Goal: Communication & Community: Answer question/provide support

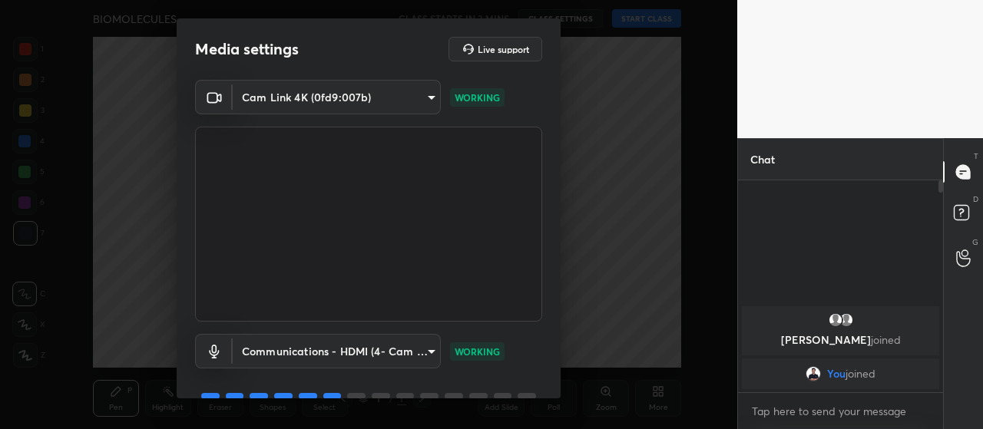
scroll to position [74, 0]
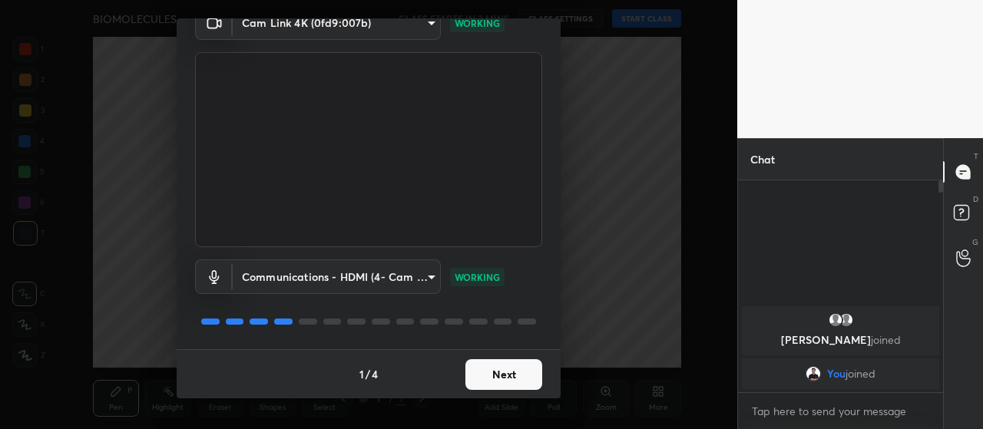
click at [499, 381] on button "Next" at bounding box center [503, 374] width 77 height 31
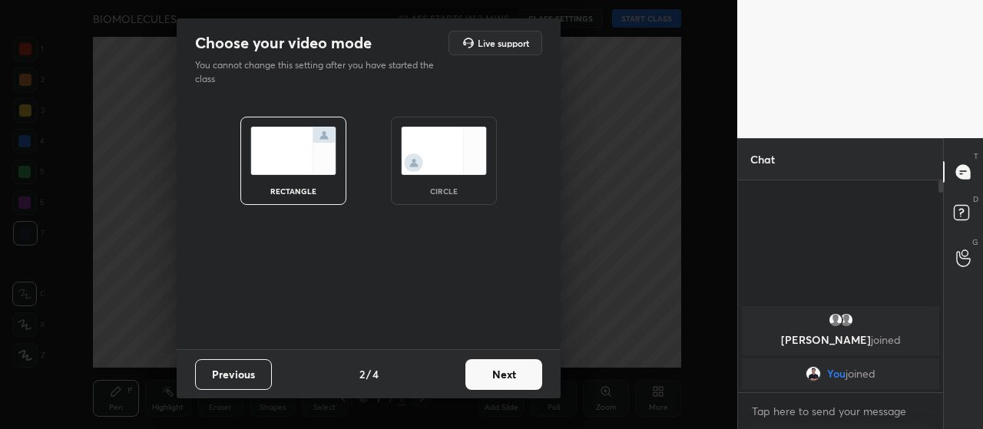
click at [515, 379] on button "Next" at bounding box center [503, 374] width 77 height 31
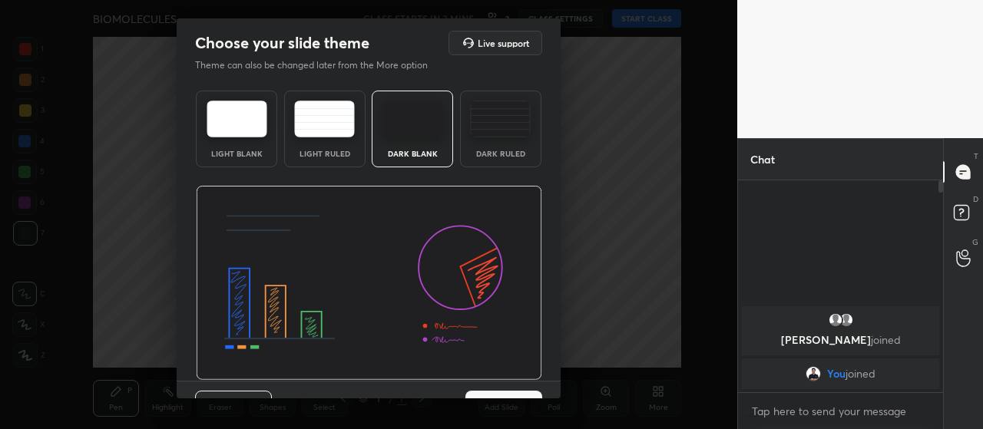
click at [500, 124] on img at bounding box center [500, 119] width 61 height 37
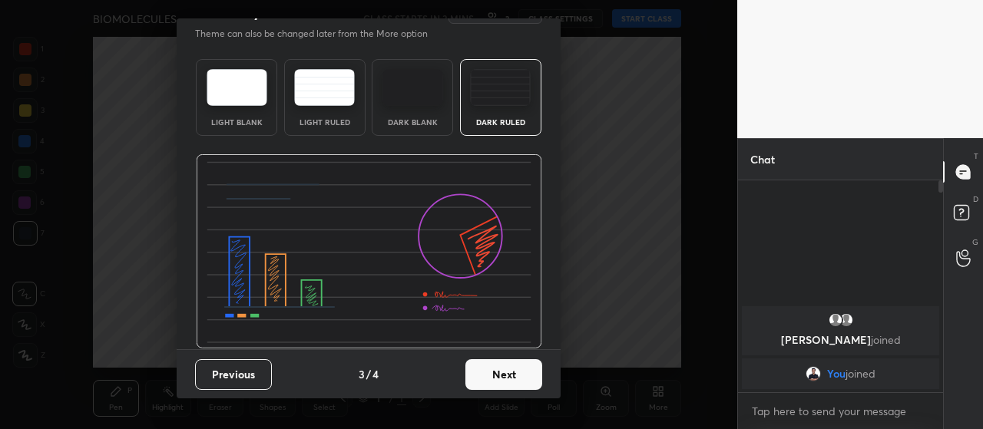
click at [497, 369] on button "Next" at bounding box center [503, 374] width 77 height 31
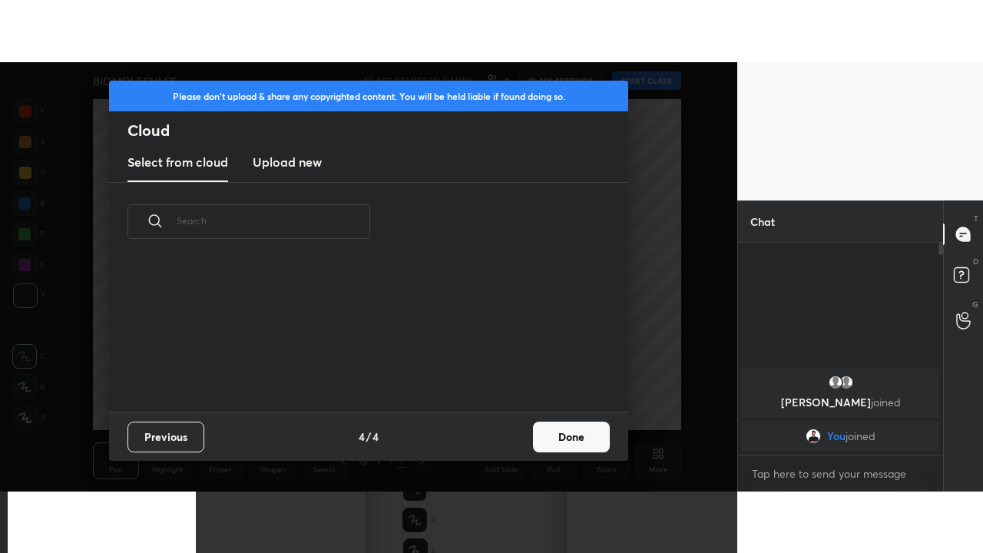
scroll to position [150, 493]
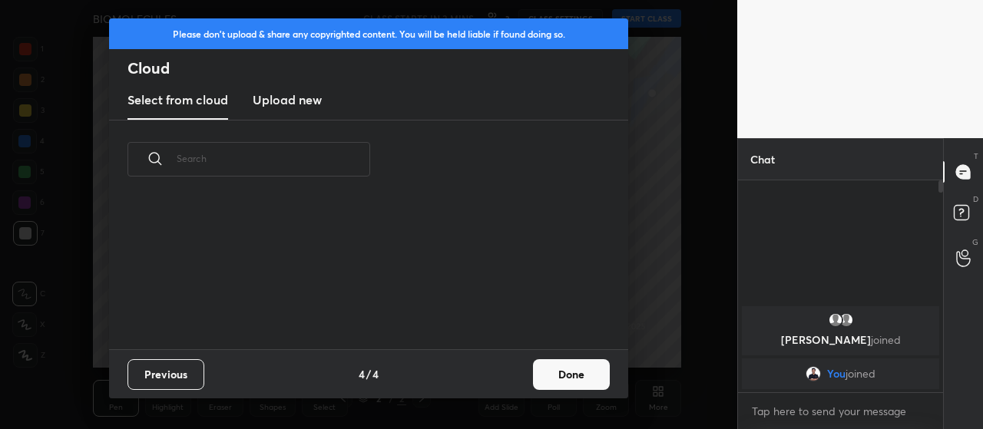
click at [302, 101] on h3 "Upload new" at bounding box center [287, 100] width 69 height 18
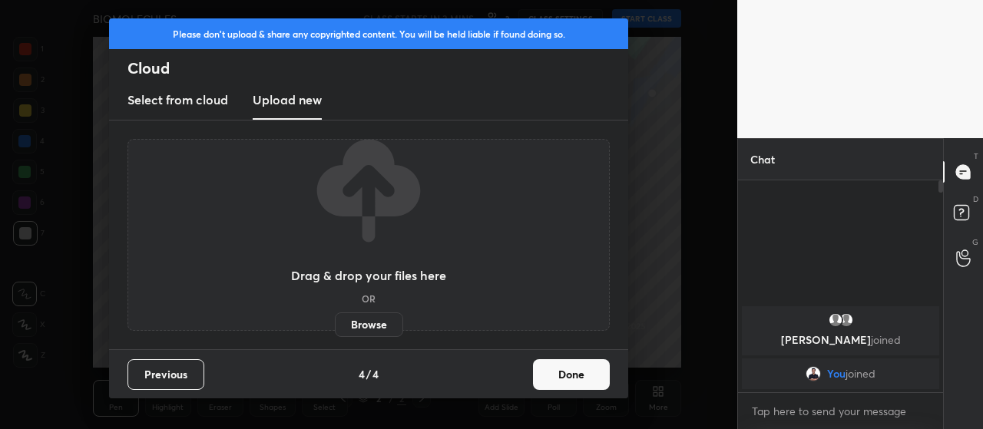
click at [371, 321] on label "Browse" at bounding box center [369, 324] width 68 height 25
click at [335, 321] on input "Browse" at bounding box center [335, 324] width 0 height 25
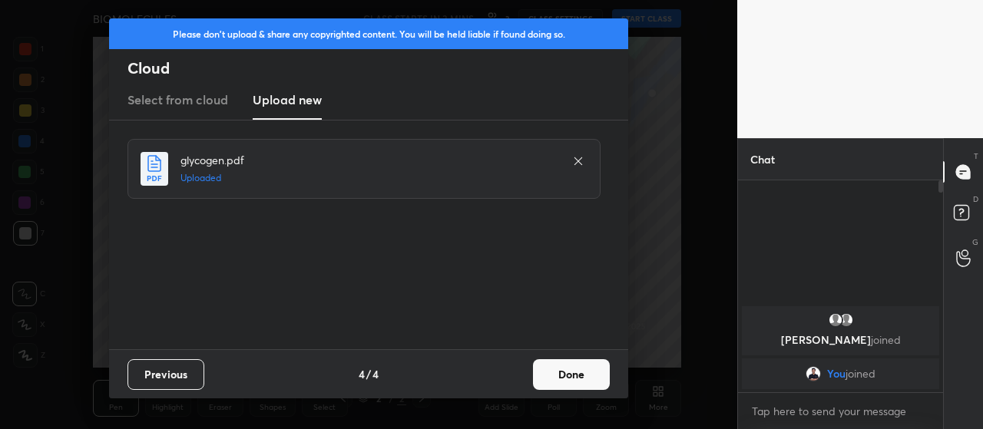
click at [564, 374] on button "Done" at bounding box center [571, 374] width 77 height 31
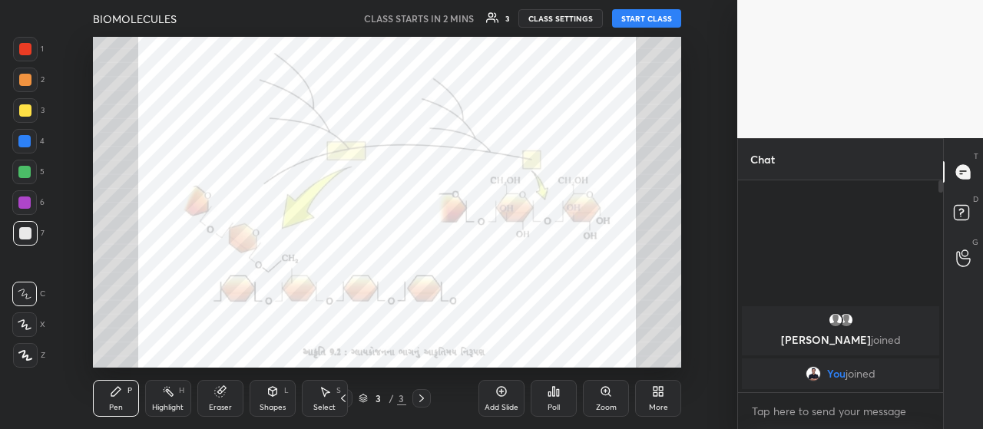
click at [658, 397] on icon at bounding box center [658, 391] width 12 height 12
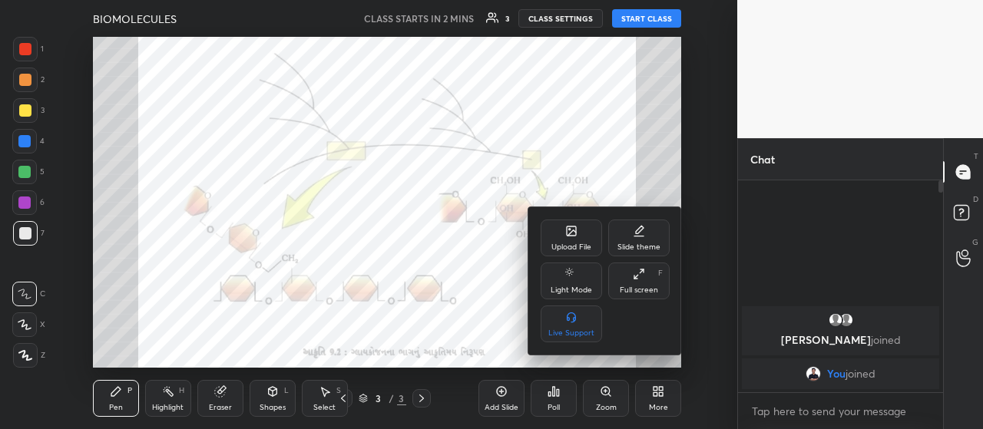
click at [634, 276] on icon at bounding box center [639, 274] width 12 height 12
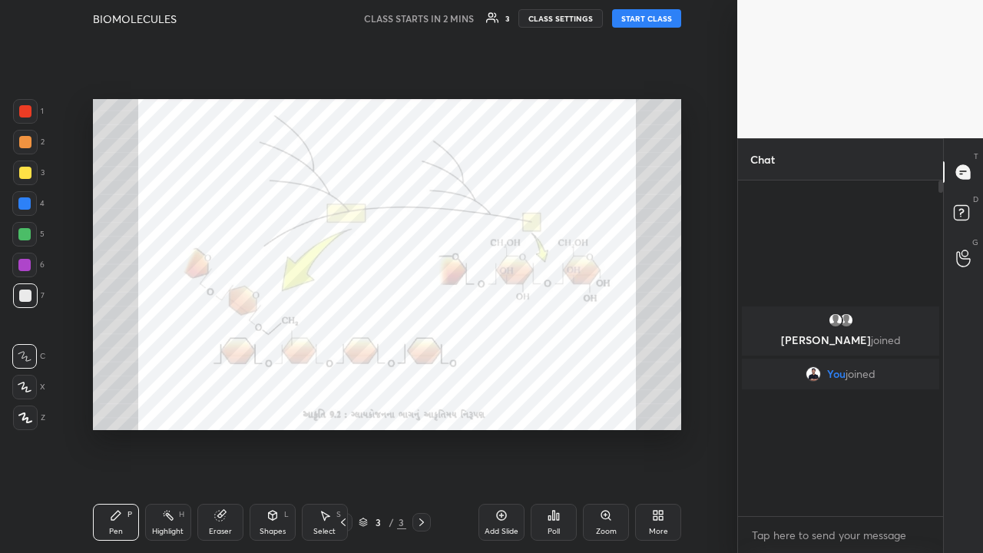
scroll to position [368, 200]
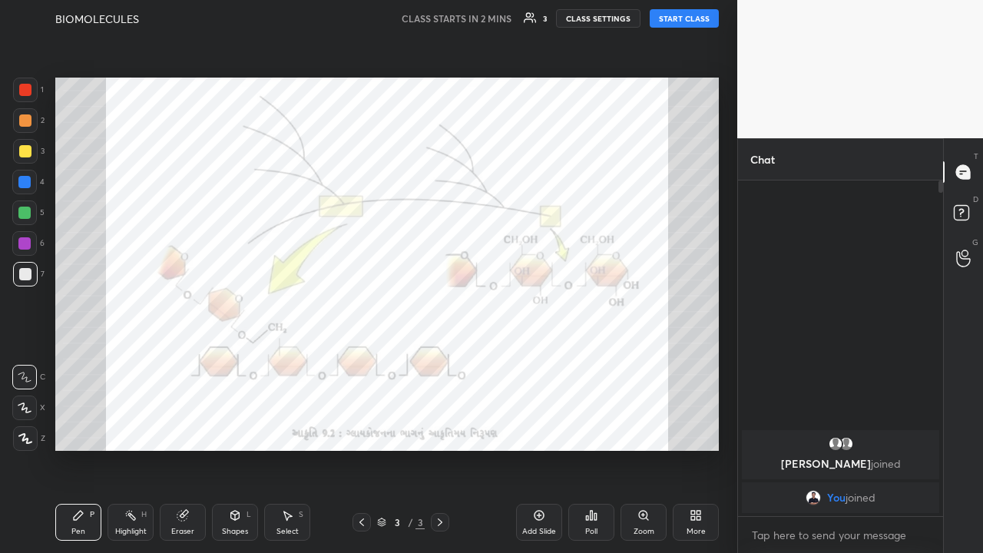
click at [362, 428] on icon at bounding box center [361, 522] width 12 height 12
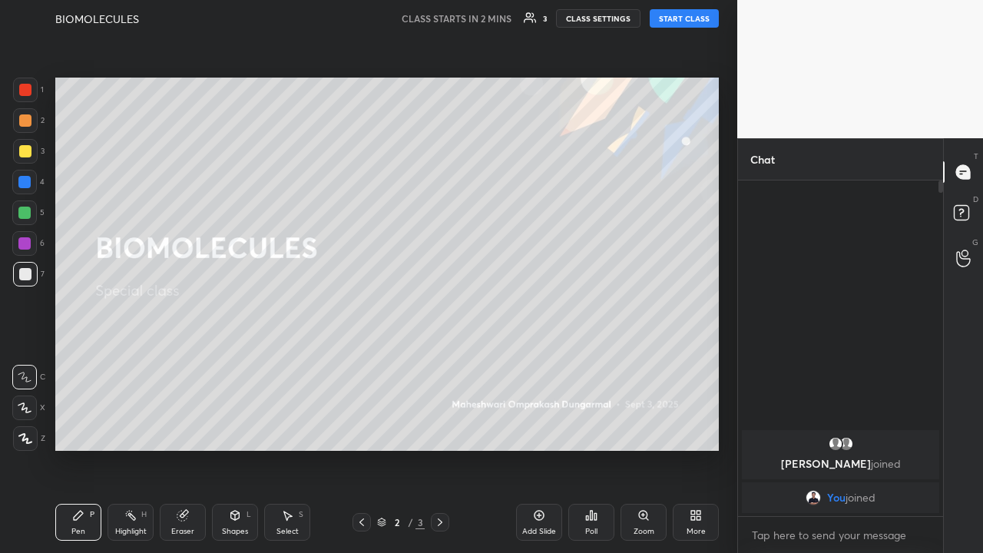
click at [33, 411] on div at bounding box center [24, 407] width 25 height 25
click at [682, 21] on button "START CLASS" at bounding box center [683, 18] width 69 height 18
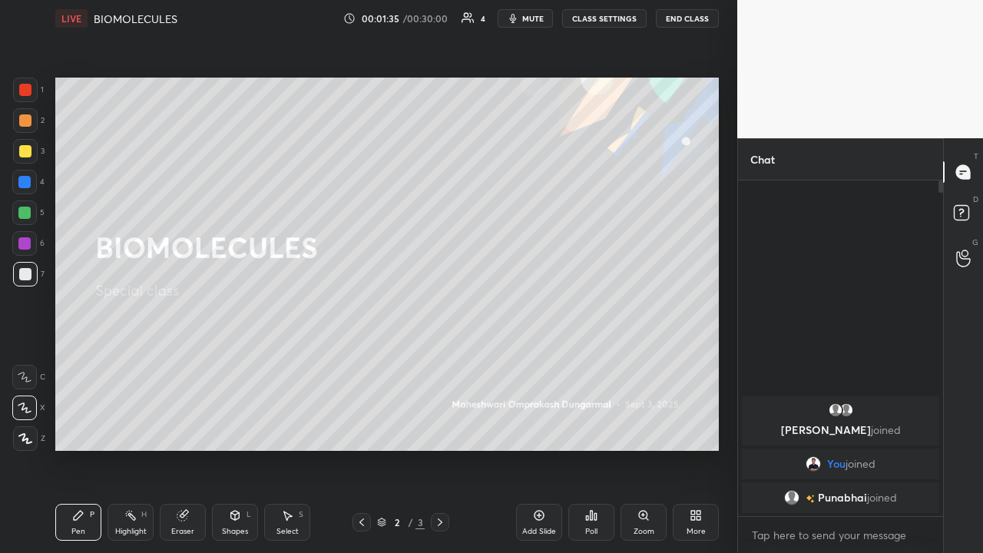
click at [538, 428] on icon at bounding box center [539, 515] width 5 height 5
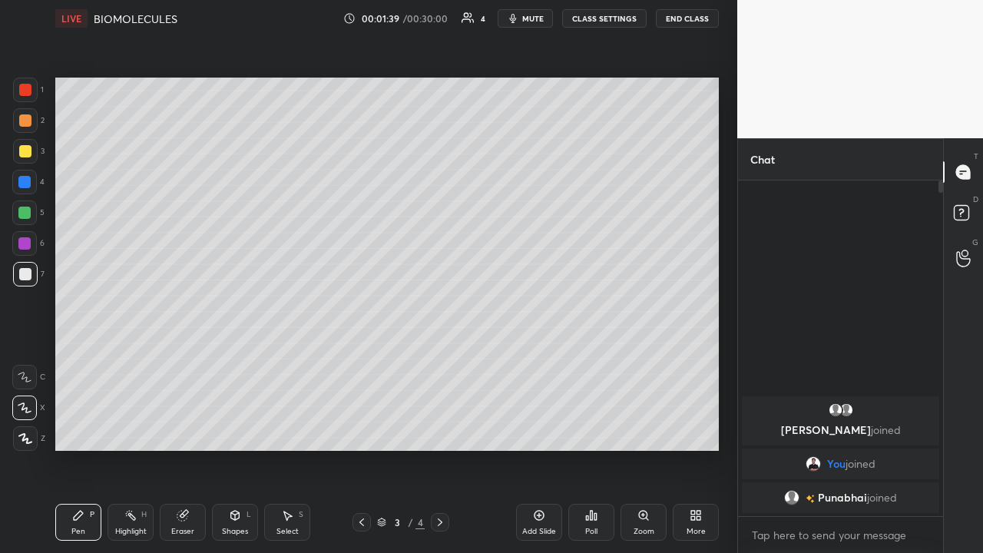
click at [25, 428] on icon at bounding box center [25, 438] width 12 height 9
click at [19, 147] on div at bounding box center [25, 151] width 12 height 12
click at [536, 428] on icon at bounding box center [539, 515] width 12 height 12
click at [32, 240] on div at bounding box center [24, 243] width 25 height 25
click at [28, 155] on div at bounding box center [25, 151] width 12 height 12
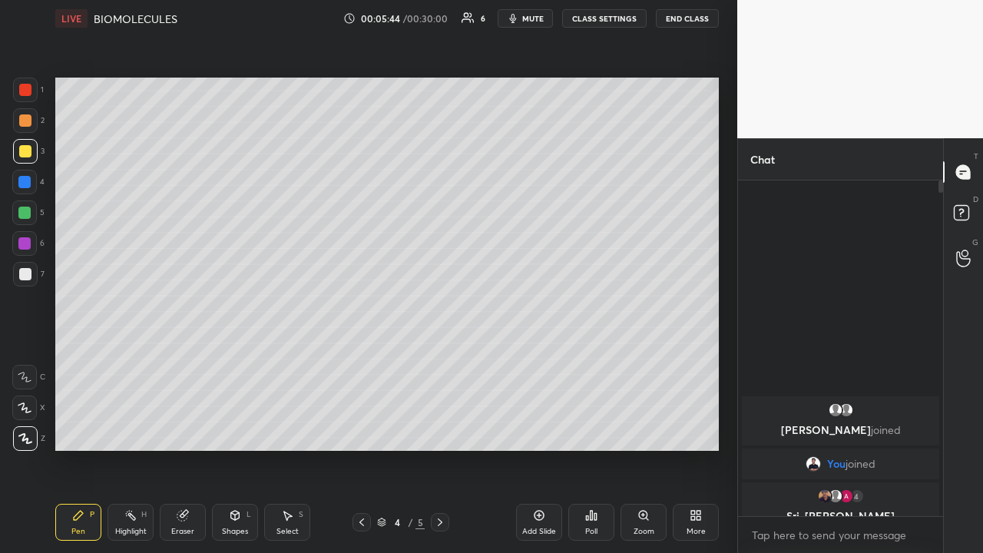
click at [25, 409] on icon at bounding box center [24, 407] width 12 height 9
click at [26, 215] on div at bounding box center [24, 213] width 12 height 12
click at [179, 428] on div "Eraser" at bounding box center [183, 522] width 46 height 37
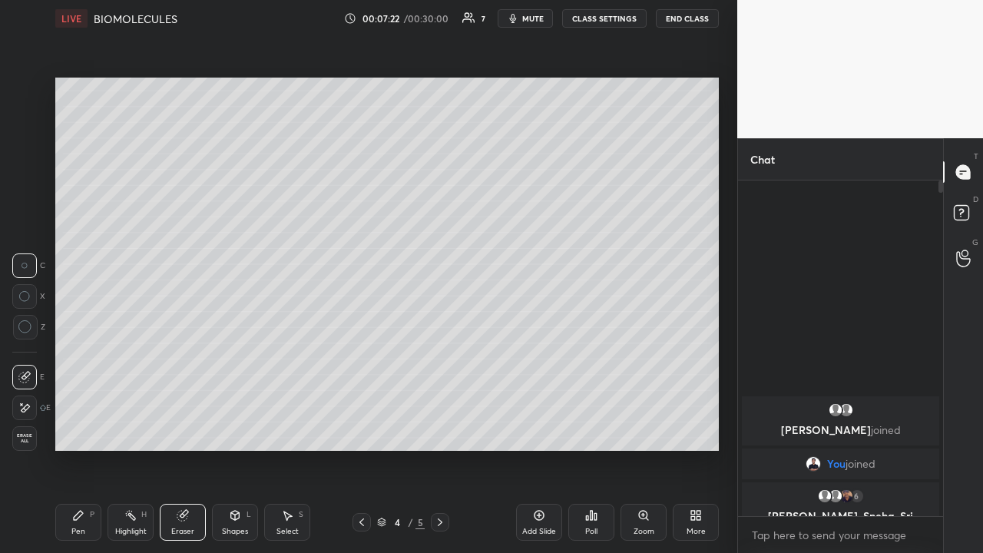
click at [76, 428] on div "Pen" at bounding box center [78, 531] width 14 height 8
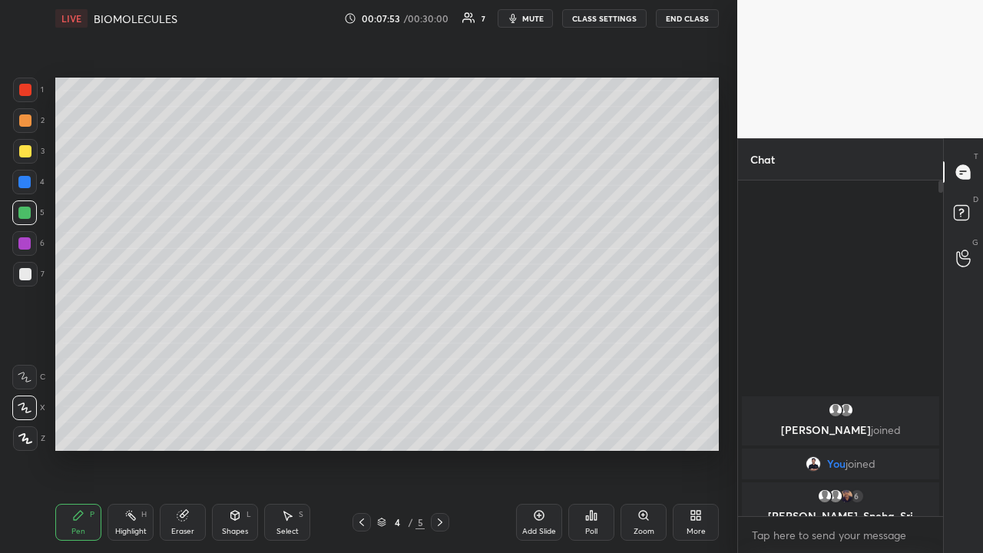
click at [25, 279] on div at bounding box center [25, 274] width 12 height 12
click at [24, 214] on div at bounding box center [24, 213] width 12 height 12
click at [26, 279] on div at bounding box center [25, 274] width 12 height 12
click at [180, 428] on div "Eraser" at bounding box center [182, 531] width 23 height 8
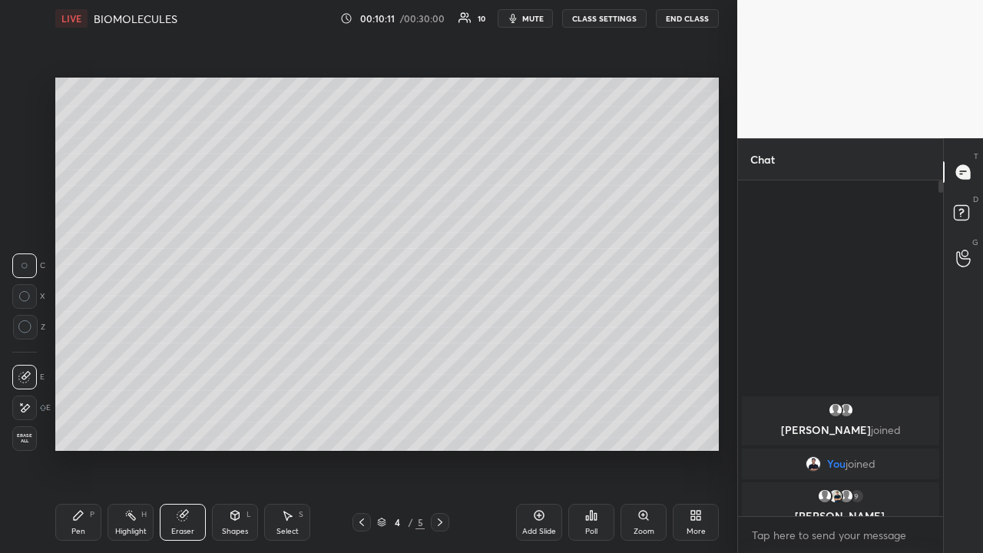
click at [78, 428] on icon at bounding box center [78, 515] width 9 height 9
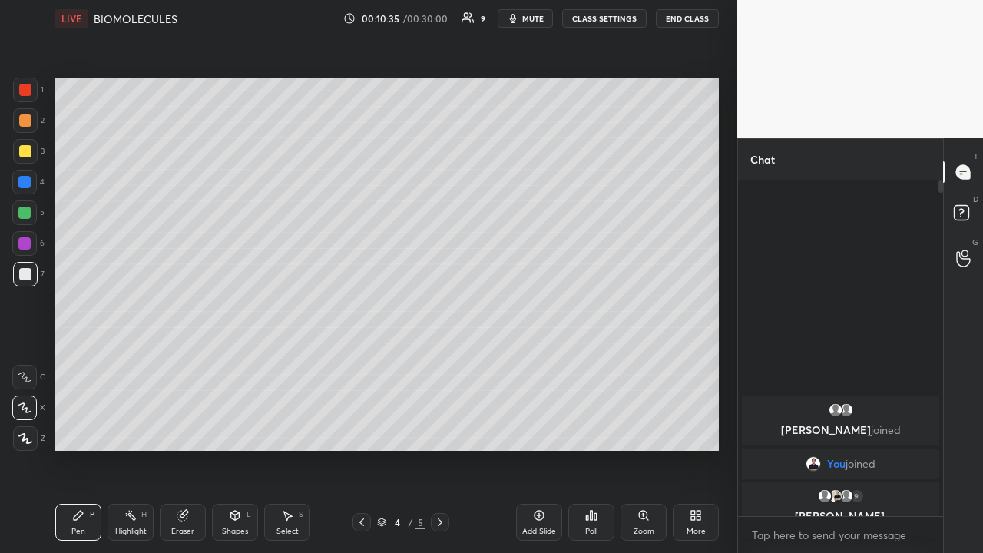
click at [231, 428] on div "Shapes L" at bounding box center [235, 522] width 46 height 37
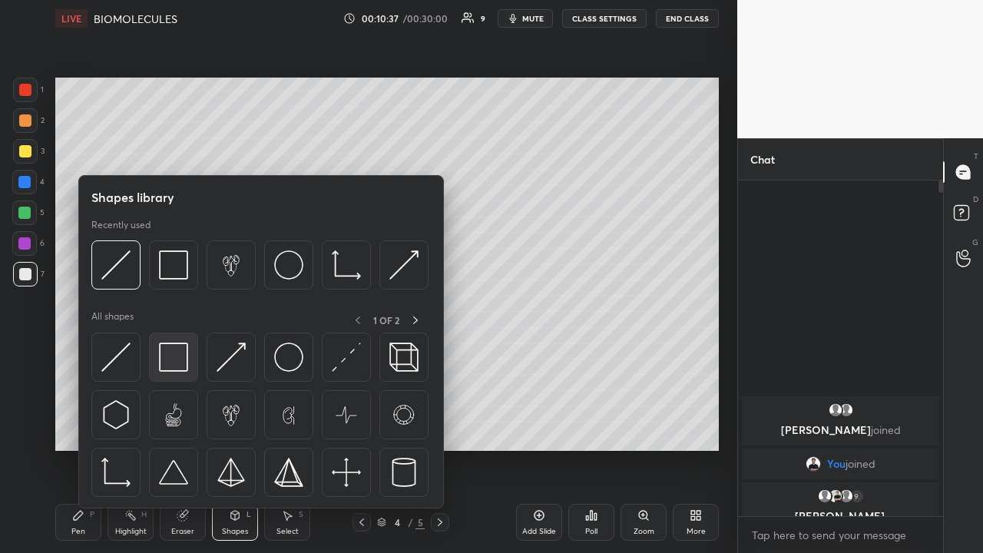
click at [171, 365] on img at bounding box center [173, 356] width 29 height 29
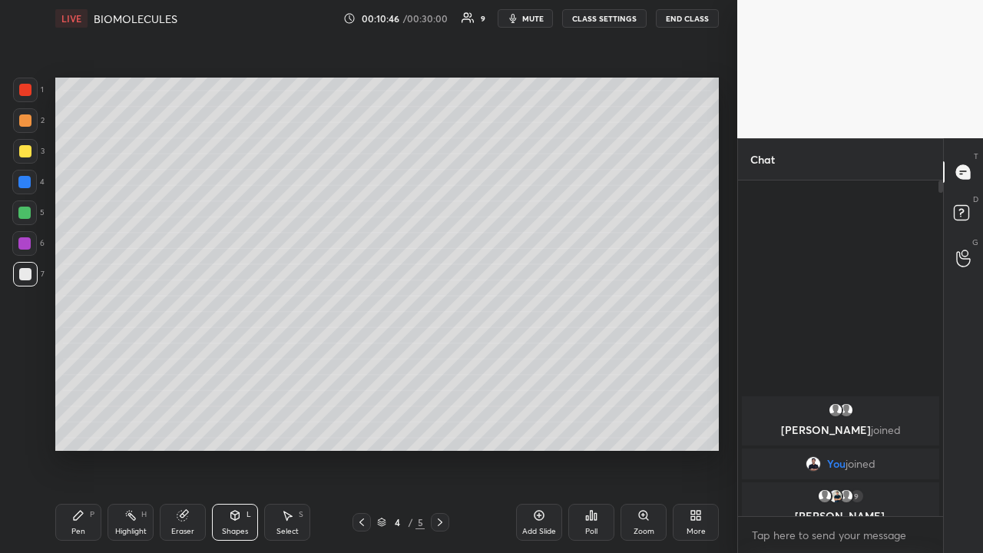
click at [25, 123] on div at bounding box center [25, 120] width 12 height 12
click at [30, 276] on div at bounding box center [25, 274] width 12 height 12
click at [79, 428] on icon at bounding box center [78, 515] width 9 height 9
click at [535, 428] on icon at bounding box center [539, 515] width 12 height 12
click at [233, 428] on icon at bounding box center [235, 515] width 12 height 12
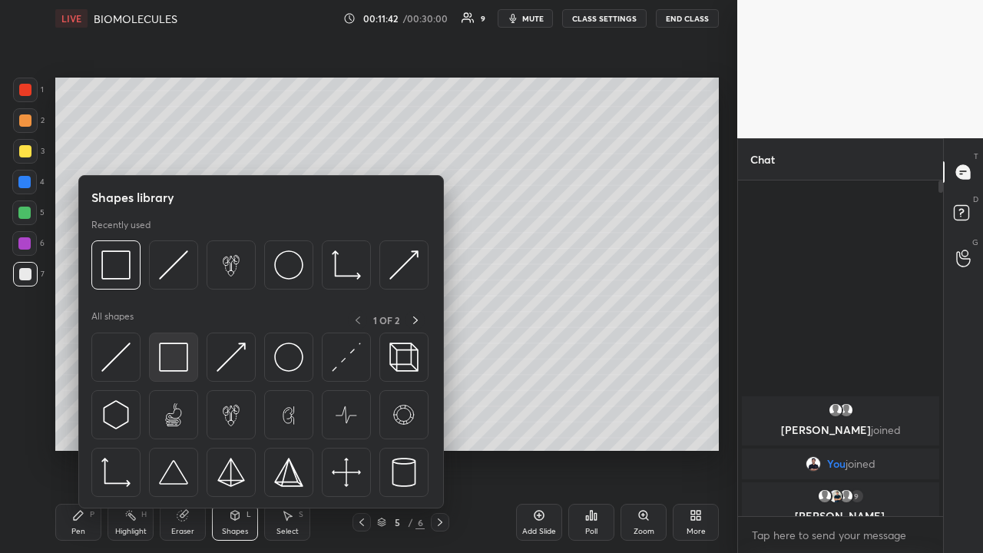
click at [171, 359] on img at bounding box center [173, 356] width 29 height 29
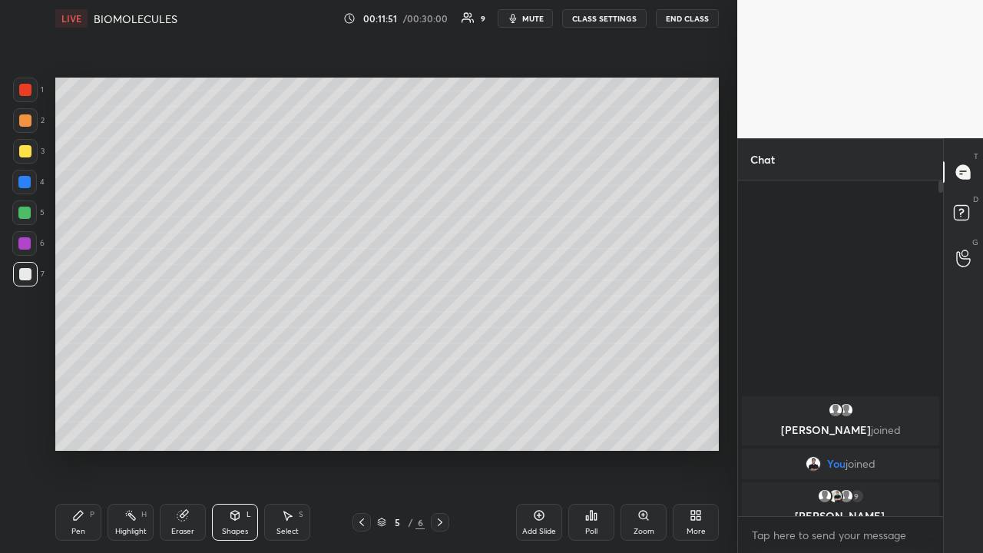
click at [86, 428] on div "Pen P" at bounding box center [78, 522] width 46 height 37
click at [32, 428] on div at bounding box center [25, 438] width 25 height 25
click at [22, 154] on div at bounding box center [25, 151] width 12 height 12
click at [234, 428] on div "Shapes L" at bounding box center [235, 522] width 46 height 37
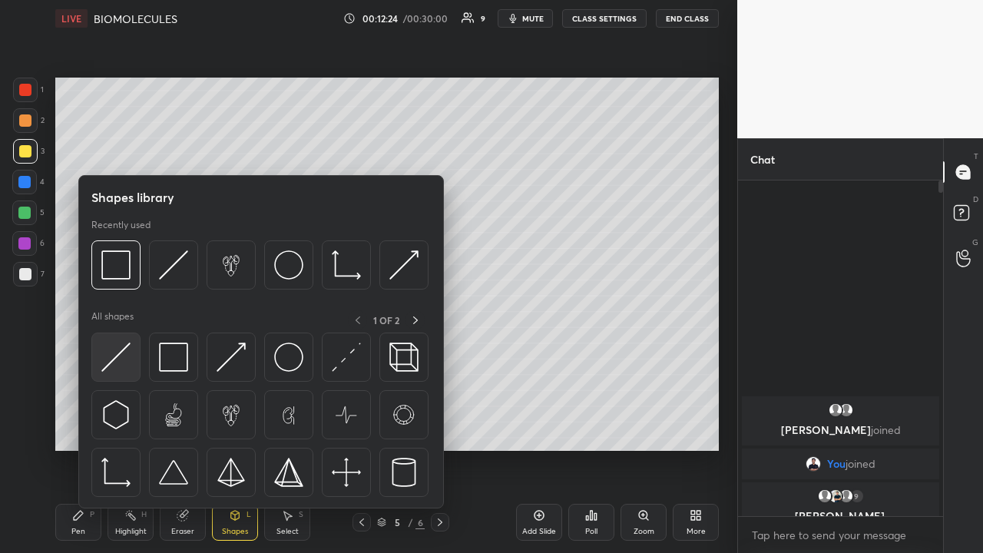
click at [116, 363] on img at bounding box center [115, 356] width 29 height 29
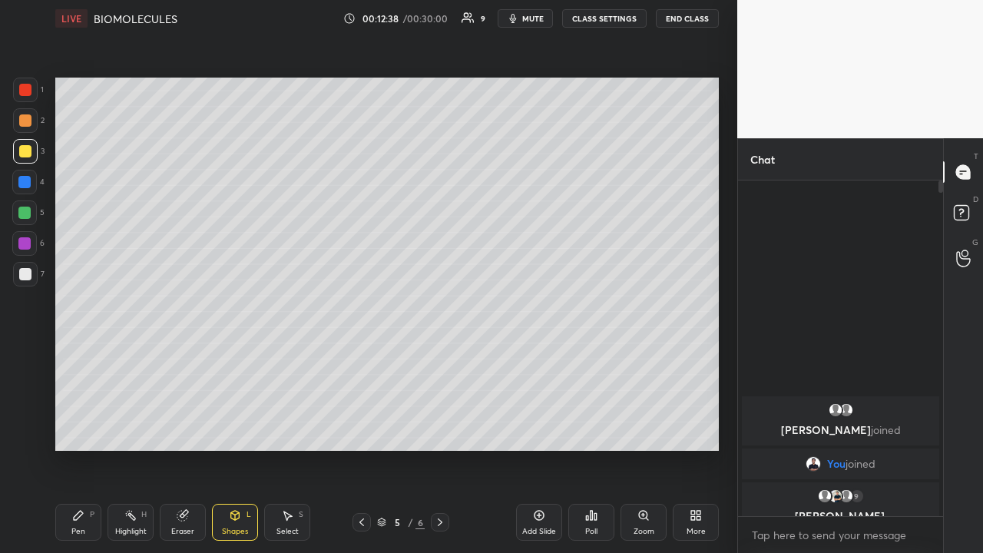
click at [177, 428] on div "Eraser" at bounding box center [182, 531] width 23 height 8
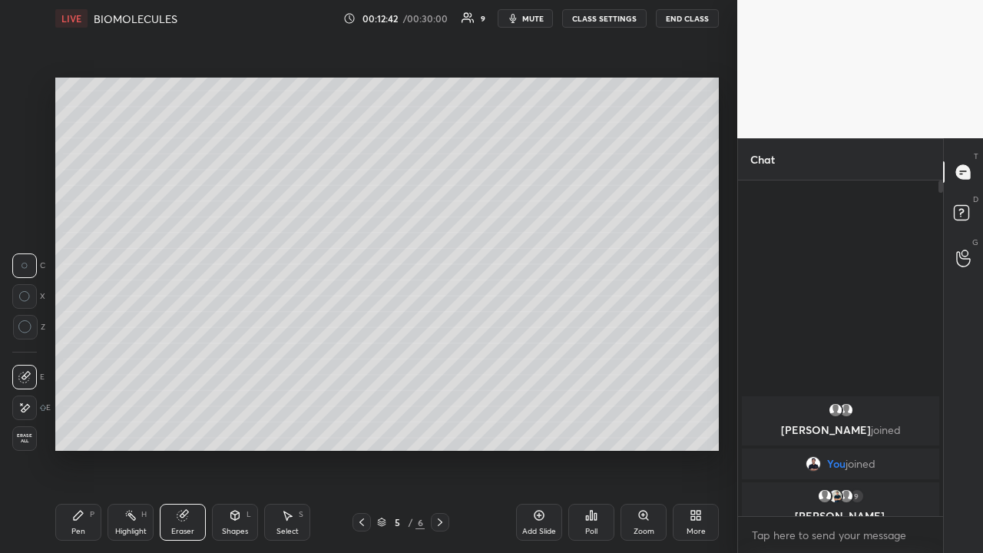
click at [73, 428] on div "Pen" at bounding box center [78, 531] width 14 height 8
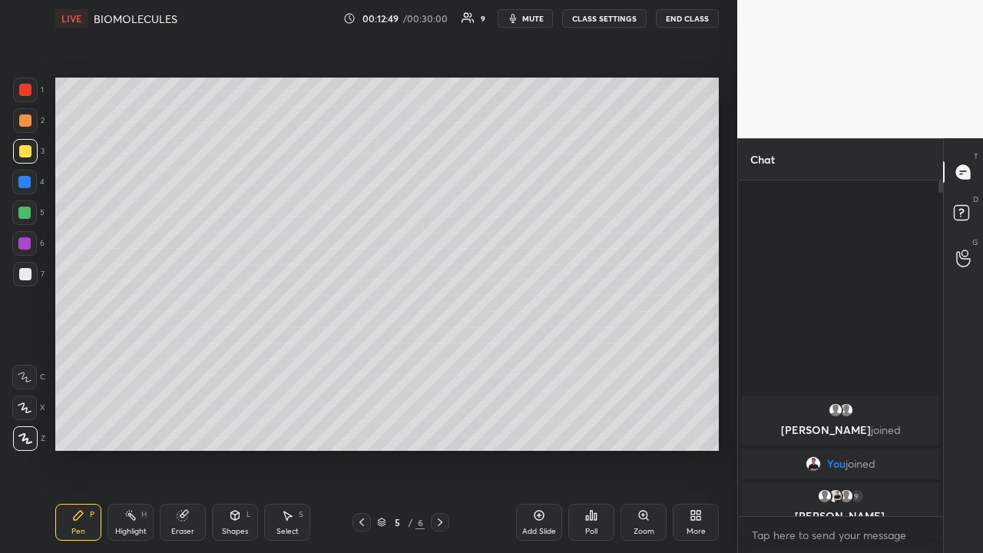
click at [232, 428] on div "Shapes" at bounding box center [235, 531] width 26 height 8
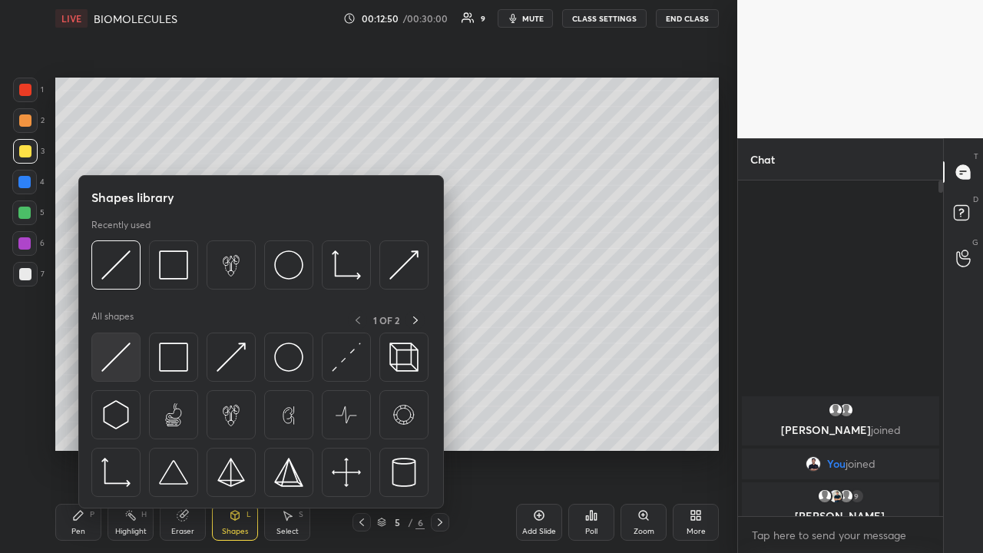
click at [114, 362] on img at bounding box center [115, 356] width 29 height 29
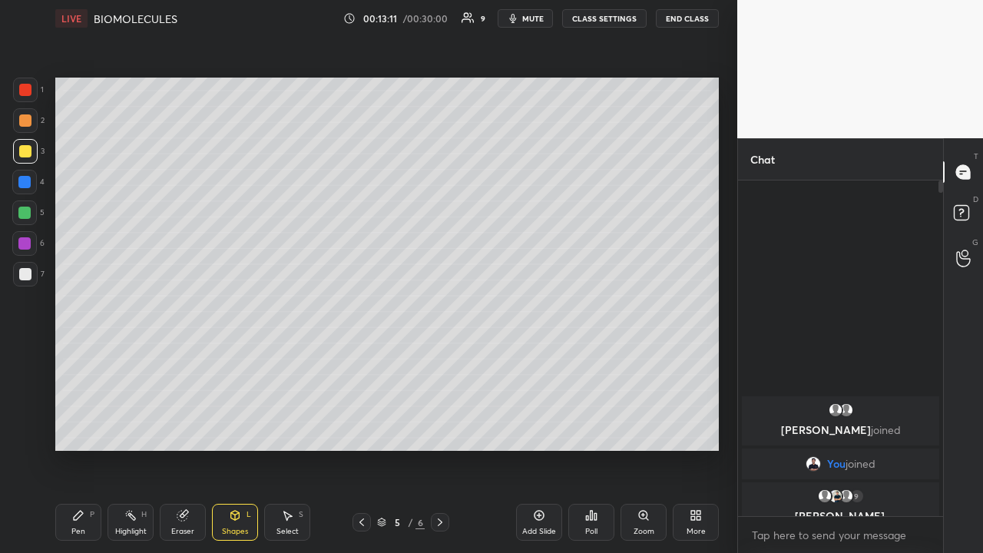
click at [84, 428] on div "Pen" at bounding box center [78, 531] width 14 height 8
click at [24, 406] on icon at bounding box center [25, 407] width 14 height 11
click at [26, 279] on div at bounding box center [25, 274] width 12 height 12
click at [185, 428] on div "Eraser" at bounding box center [183, 522] width 46 height 37
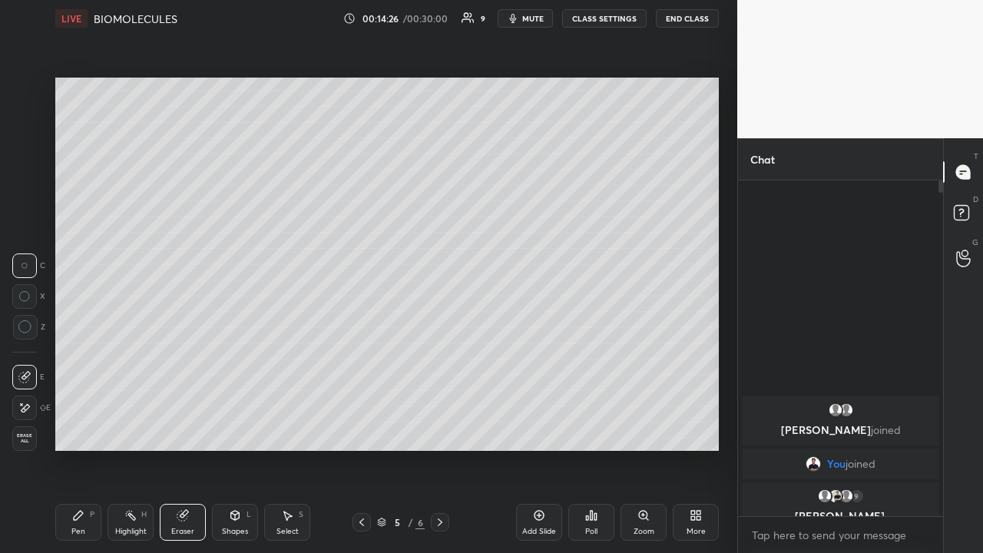
click at [76, 428] on div "Pen" at bounding box center [78, 531] width 14 height 8
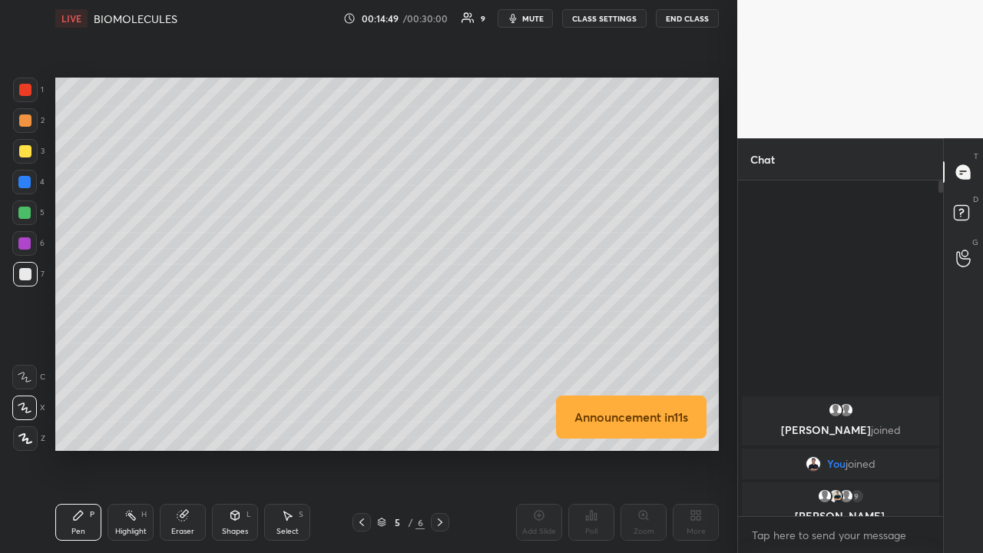
click at [29, 183] on div at bounding box center [24, 182] width 12 height 12
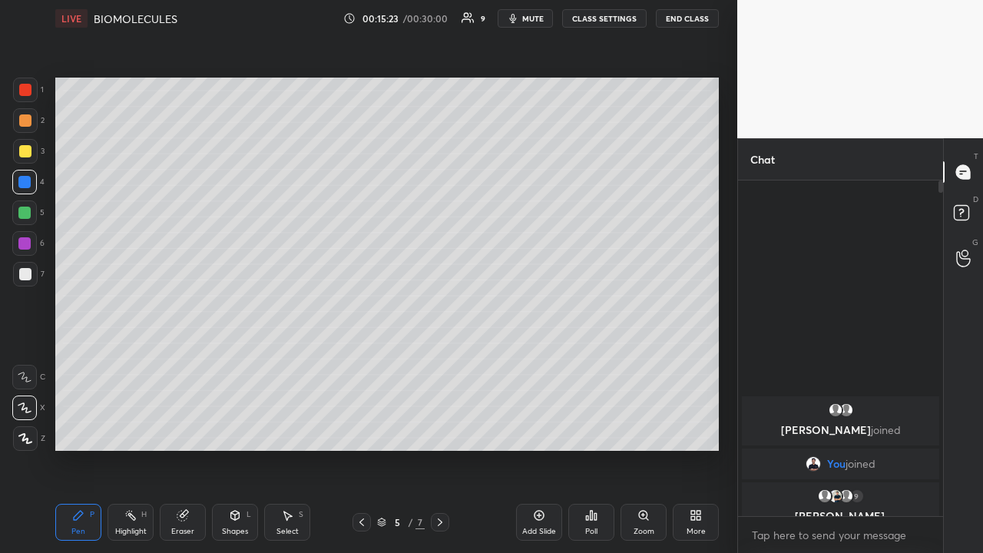
click at [26, 271] on div at bounding box center [25, 274] width 12 height 12
click at [31, 382] on icon at bounding box center [25, 377] width 14 height 11
click at [26, 214] on div at bounding box center [24, 213] width 12 height 12
click at [35, 151] on div at bounding box center [25, 151] width 25 height 25
click at [362, 428] on icon at bounding box center [361, 522] width 5 height 8
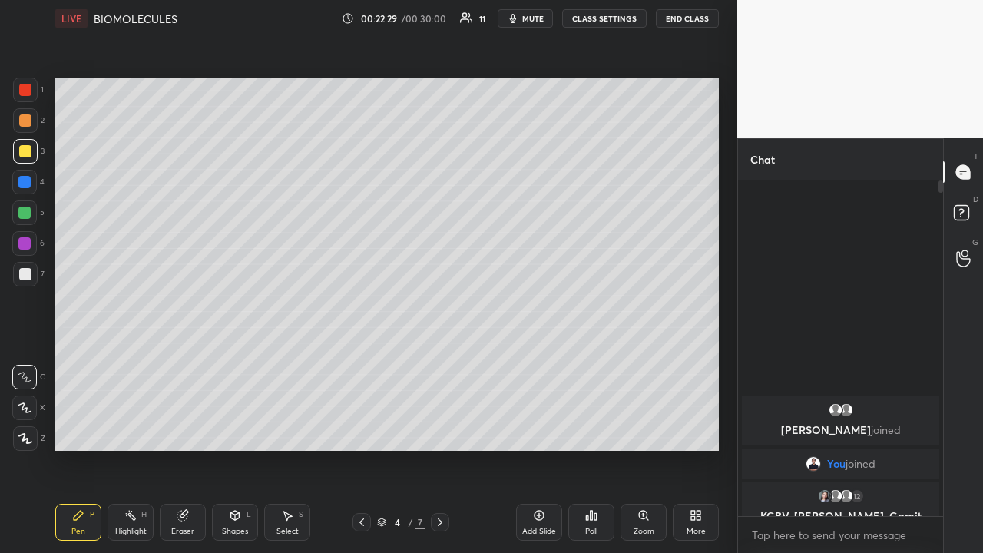
click at [440, 428] on icon at bounding box center [440, 522] width 12 height 12
click at [540, 428] on icon at bounding box center [539, 515] width 12 height 12
click at [236, 428] on icon at bounding box center [235, 515] width 12 height 12
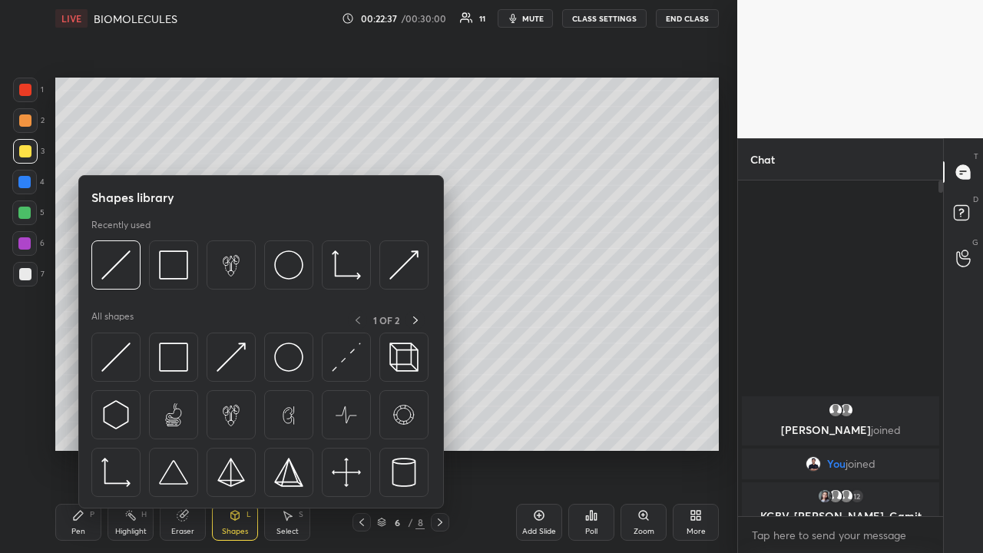
click at [174, 267] on img at bounding box center [173, 264] width 29 height 29
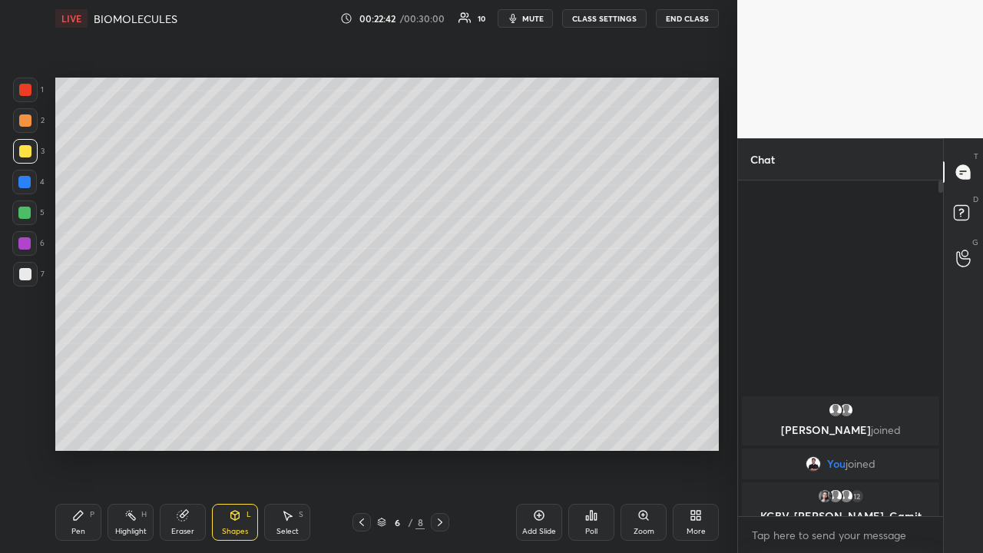
click at [26, 283] on div at bounding box center [25, 274] width 25 height 25
click at [74, 428] on div "Pen" at bounding box center [78, 531] width 14 height 8
click at [22, 428] on icon at bounding box center [25, 438] width 14 height 11
click at [362, 428] on icon at bounding box center [361, 522] width 12 height 12
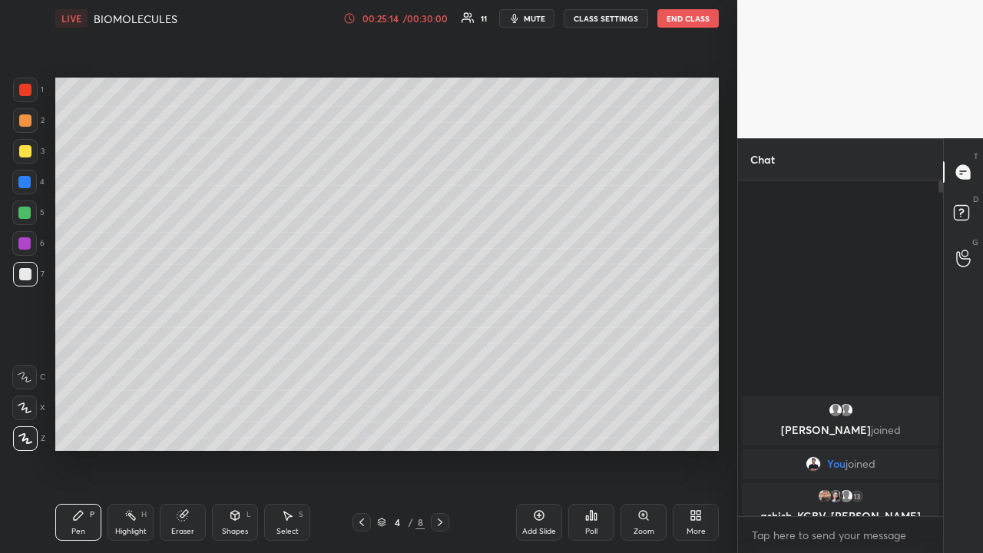
click at [441, 428] on icon at bounding box center [440, 522] width 12 height 12
click at [440, 428] on icon at bounding box center [440, 522] width 12 height 12
click at [428, 19] on div "/ 00:30:00" at bounding box center [426, 18] width 48 height 9
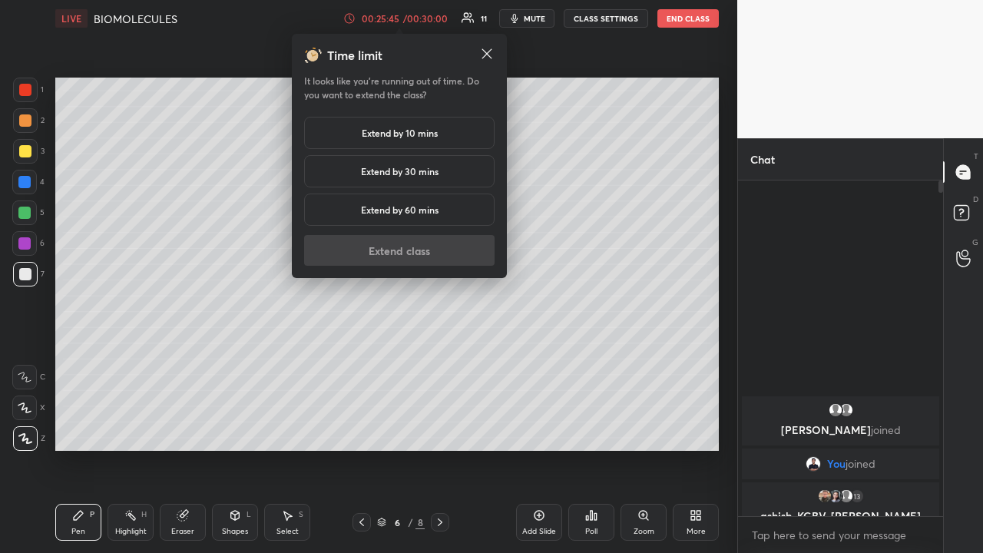
click at [445, 132] on div "Extend by 10 mins" at bounding box center [399, 133] width 190 height 32
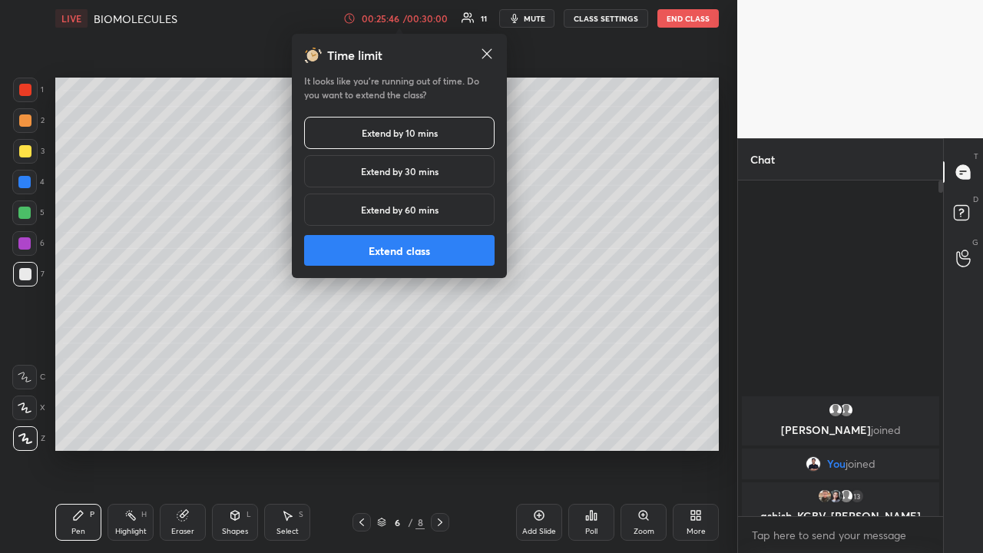
click at [418, 258] on button "Extend class" at bounding box center [399, 250] width 190 height 31
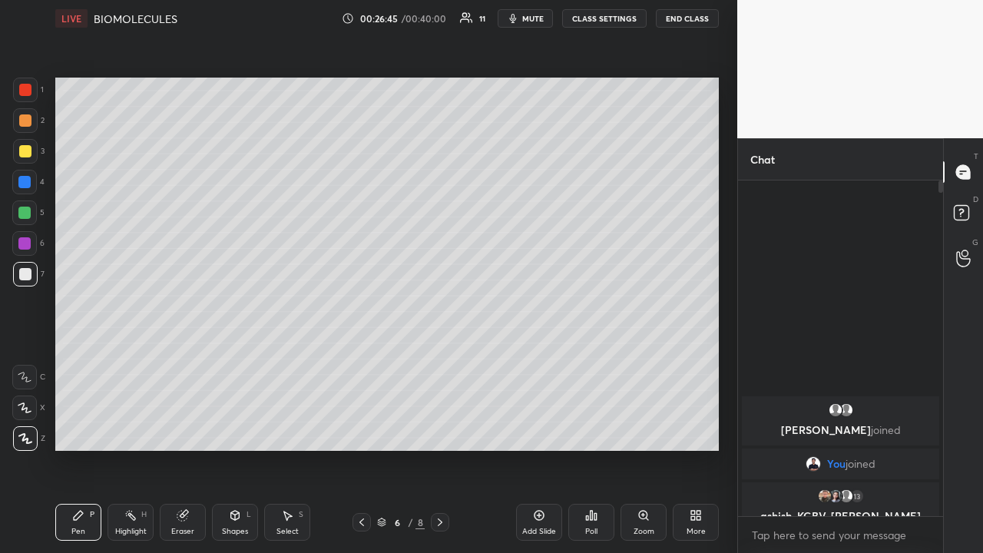
click at [179, 428] on icon at bounding box center [182, 516] width 10 height 10
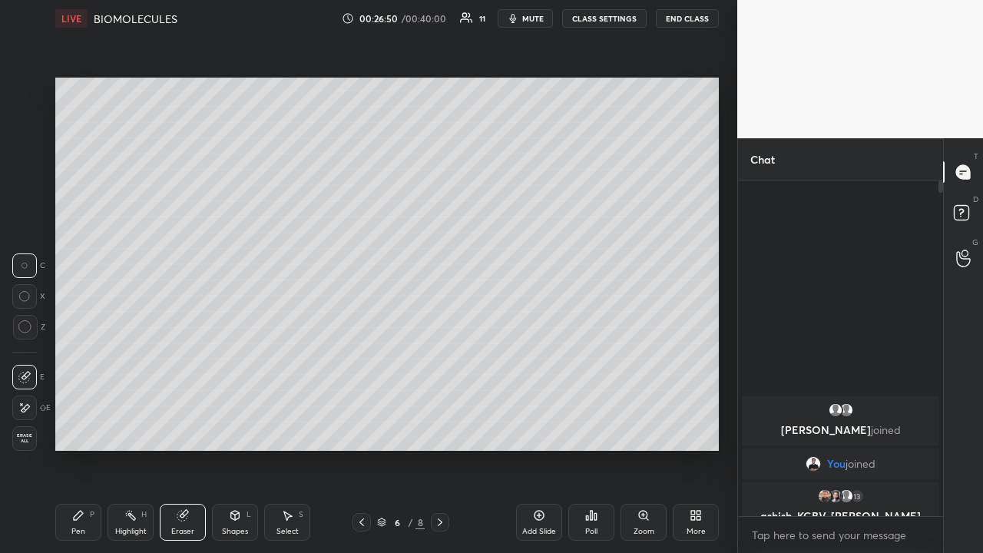
click at [68, 428] on div "Pen P" at bounding box center [78, 522] width 46 height 37
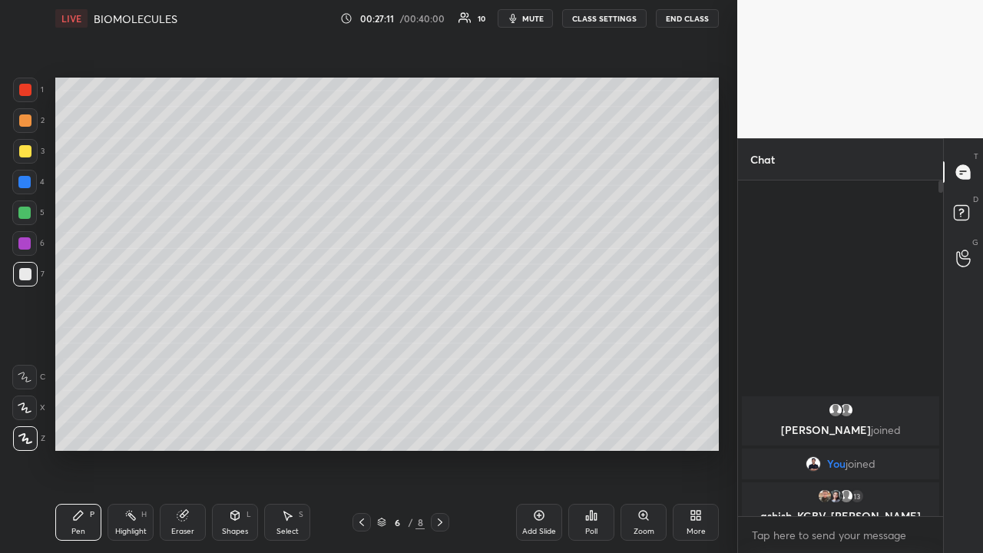
click at [23, 180] on div at bounding box center [24, 182] width 12 height 12
click at [25, 120] on div at bounding box center [25, 120] width 12 height 12
click at [537, 428] on icon at bounding box center [539, 515] width 5 height 5
click at [25, 428] on icon at bounding box center [25, 438] width 14 height 11
click at [24, 275] on div at bounding box center [25, 274] width 12 height 12
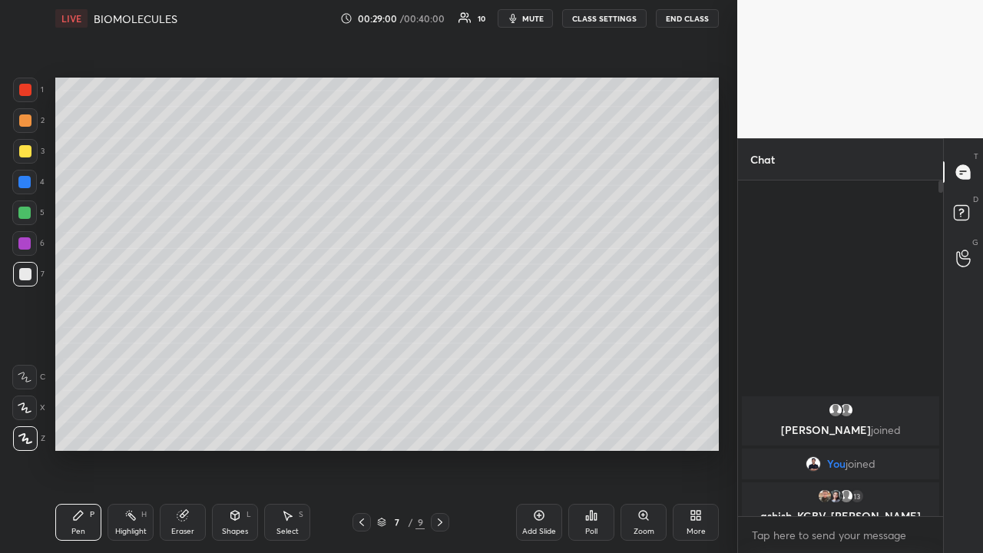
click at [26, 152] on div at bounding box center [25, 151] width 12 height 12
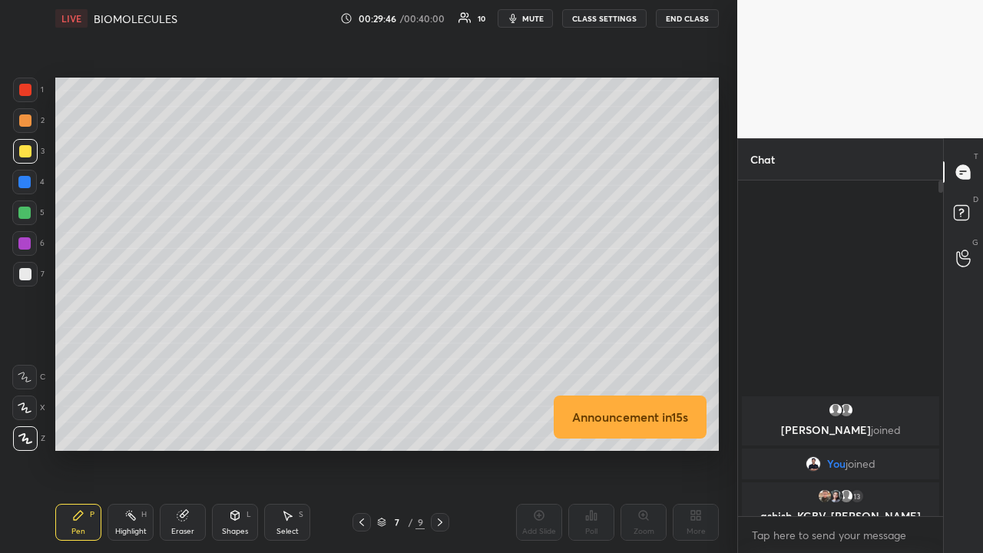
click at [28, 246] on div at bounding box center [24, 243] width 12 height 12
click at [28, 279] on div at bounding box center [25, 274] width 12 height 12
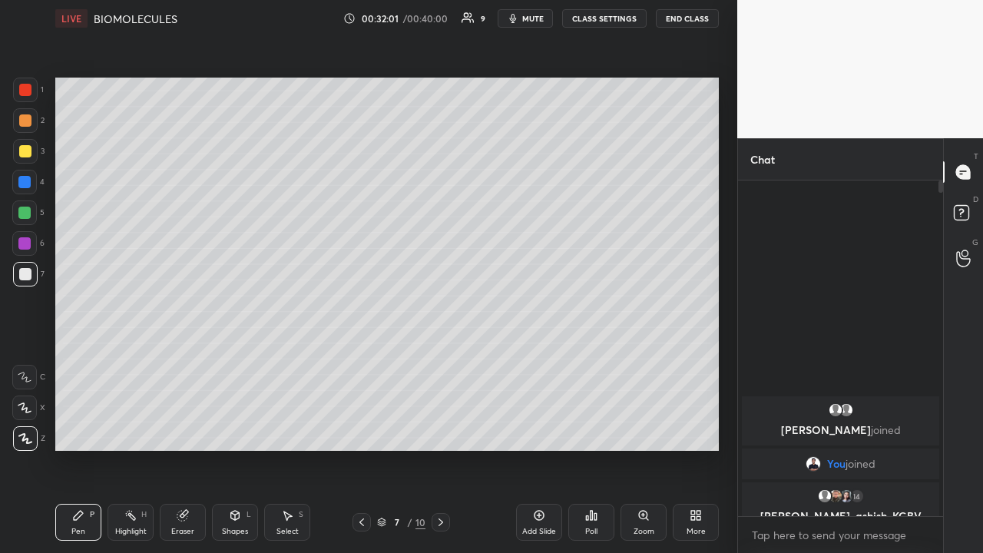
click at [25, 388] on div at bounding box center [24, 377] width 25 height 25
click at [538, 428] on icon at bounding box center [539, 515] width 12 height 12
click at [439, 428] on icon at bounding box center [440, 522] width 5 height 8
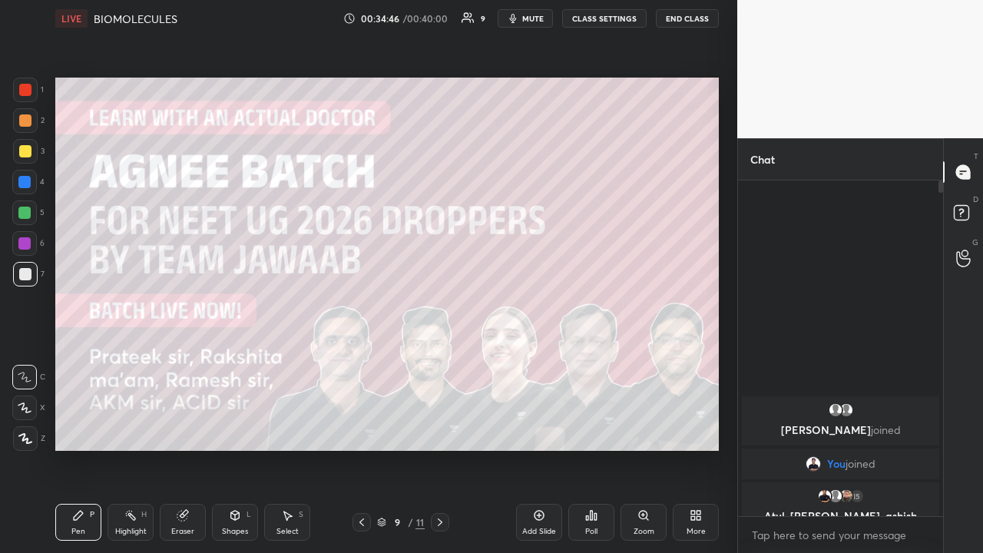
click at [438, 428] on icon at bounding box center [440, 522] width 12 height 12
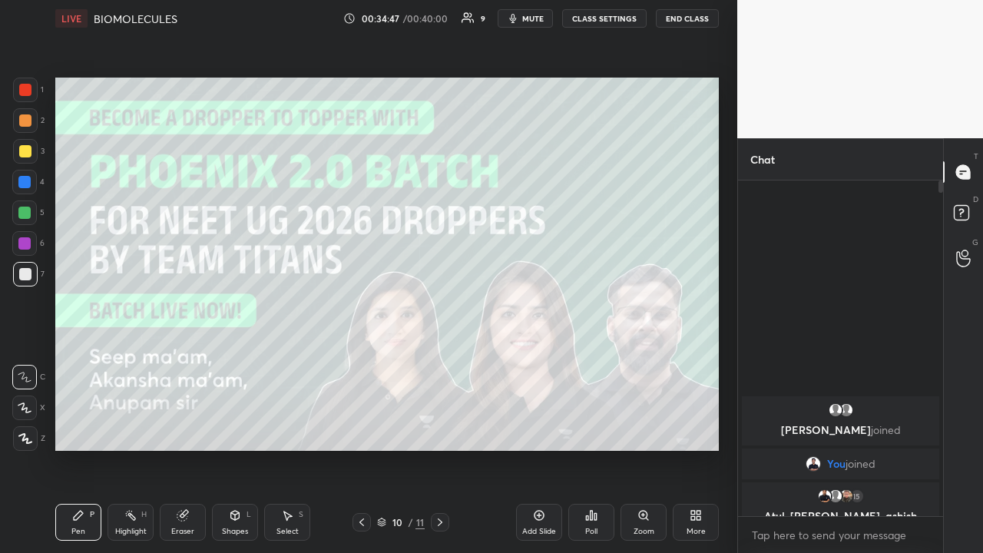
click at [439, 428] on icon at bounding box center [440, 522] width 5 height 8
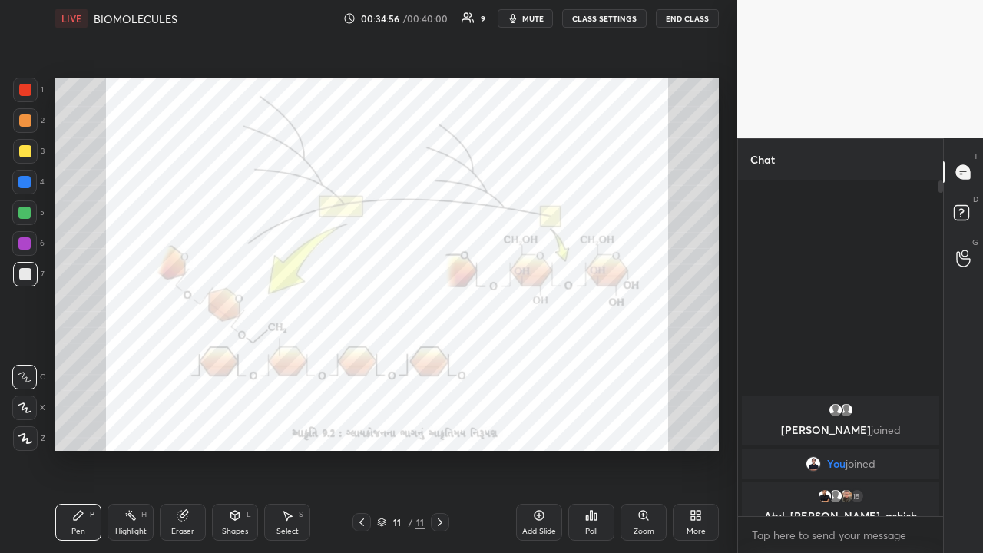
click at [363, 428] on icon at bounding box center [361, 522] width 12 height 12
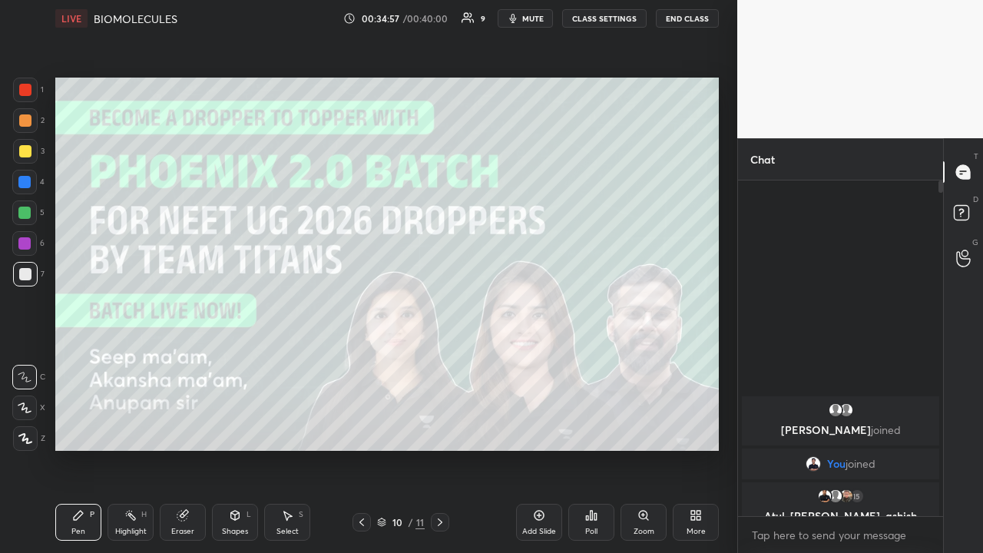
click at [360, 428] on icon at bounding box center [361, 522] width 12 height 12
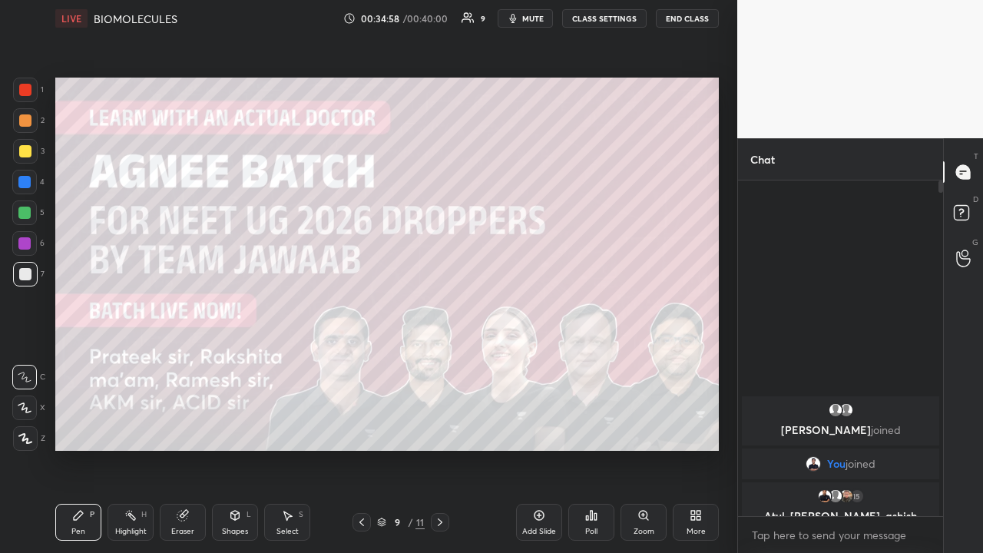
click at [361, 428] on icon at bounding box center [361, 522] width 12 height 12
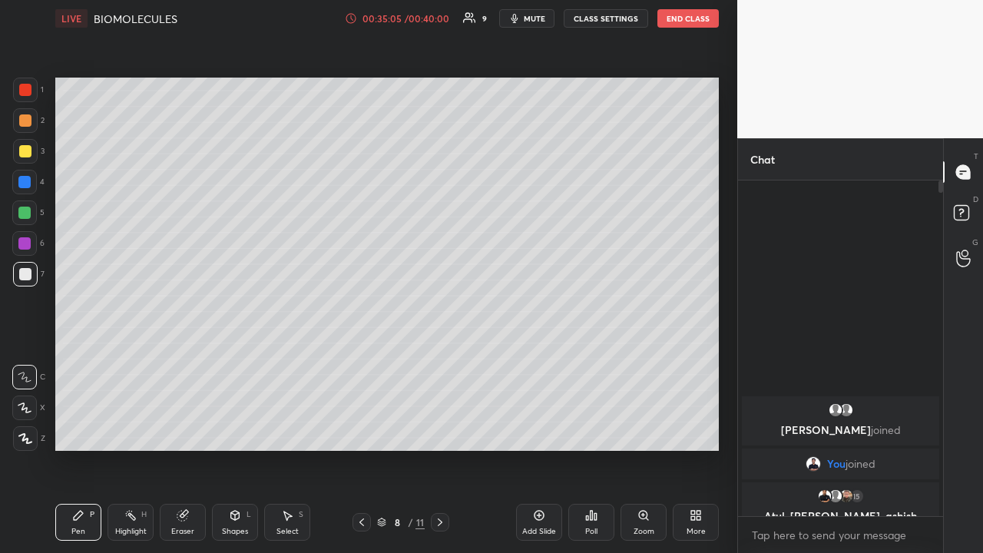
click at [24, 428] on div at bounding box center [25, 438] width 25 height 25
click at [181, 428] on div "Eraser" at bounding box center [182, 531] width 23 height 8
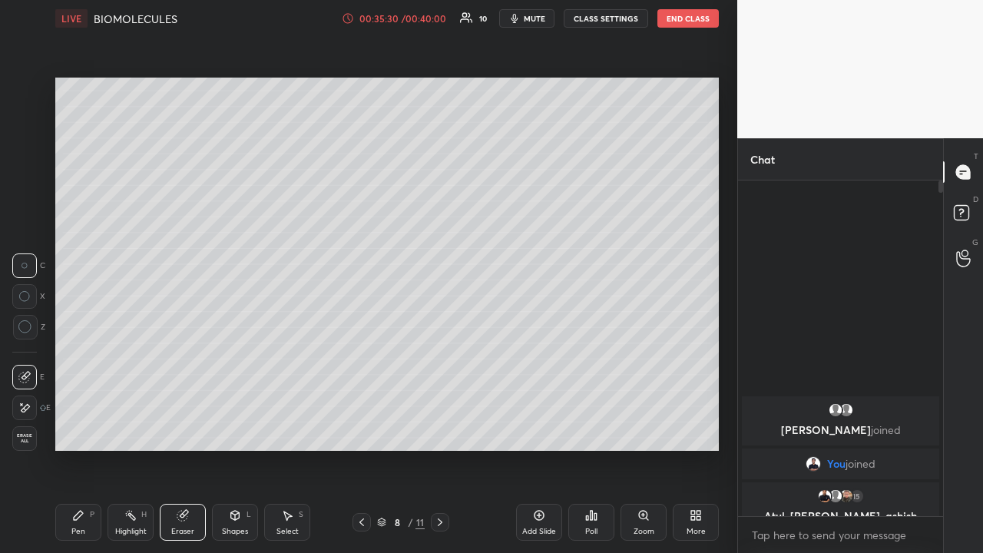
click at [80, 428] on div "Pen P" at bounding box center [78, 522] width 46 height 37
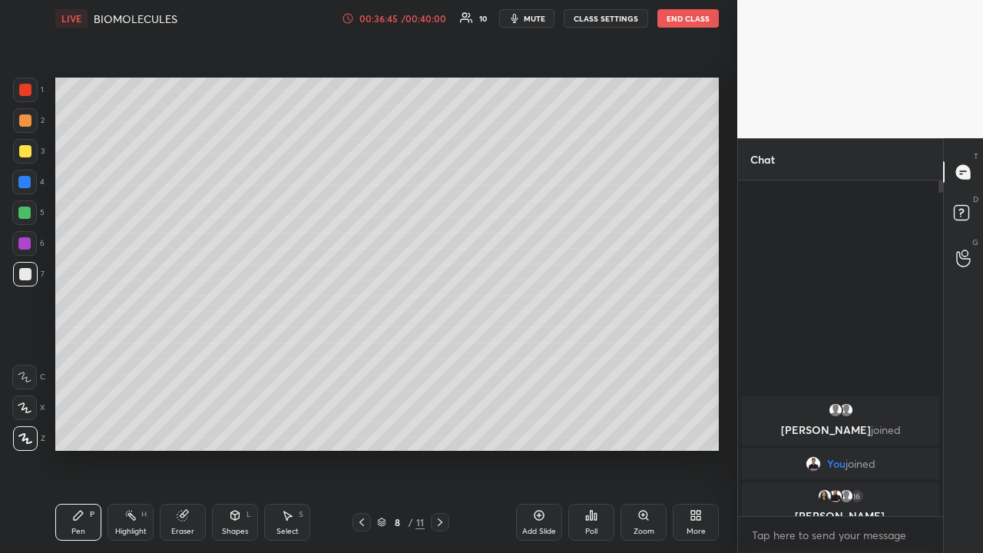
click at [719, 334] on div "Setting up your live class Poll for secs No correct answer Start poll" at bounding box center [387, 264] width 676 height 454
click at [29, 213] on div at bounding box center [24, 213] width 12 height 12
click at [22, 283] on div at bounding box center [25, 274] width 25 height 25
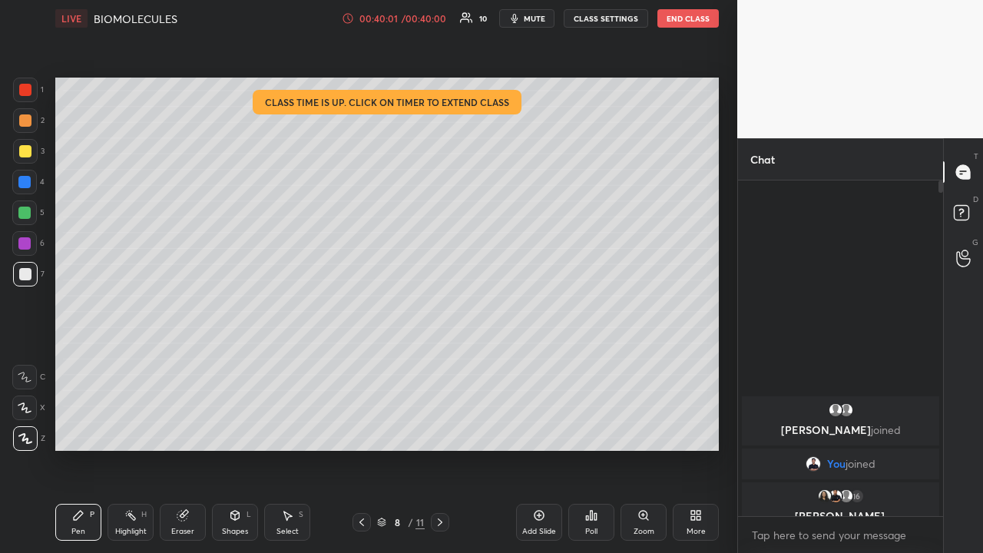
click at [696, 20] on button "End Class" at bounding box center [687, 18] width 61 height 18
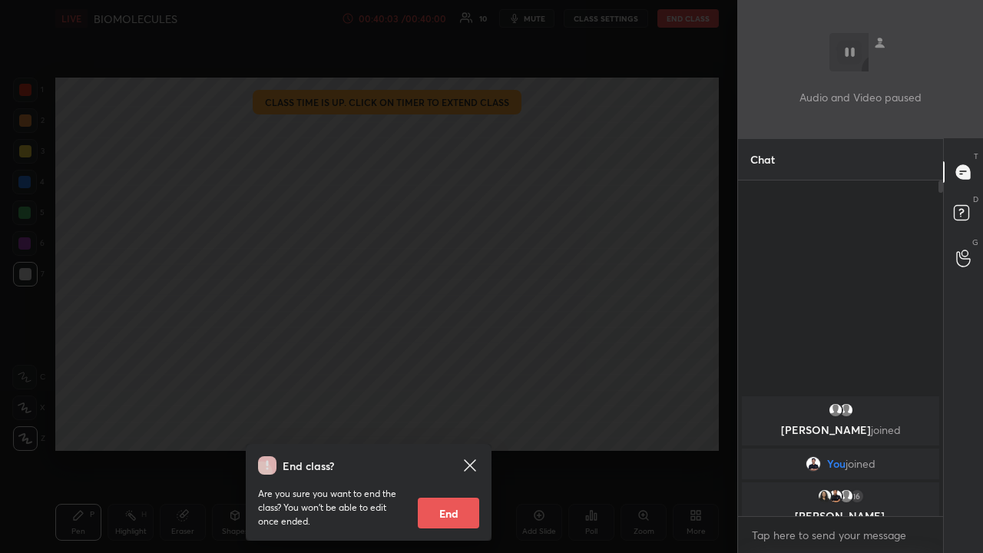
click at [455, 428] on button "End" at bounding box center [448, 512] width 61 height 31
type textarea "x"
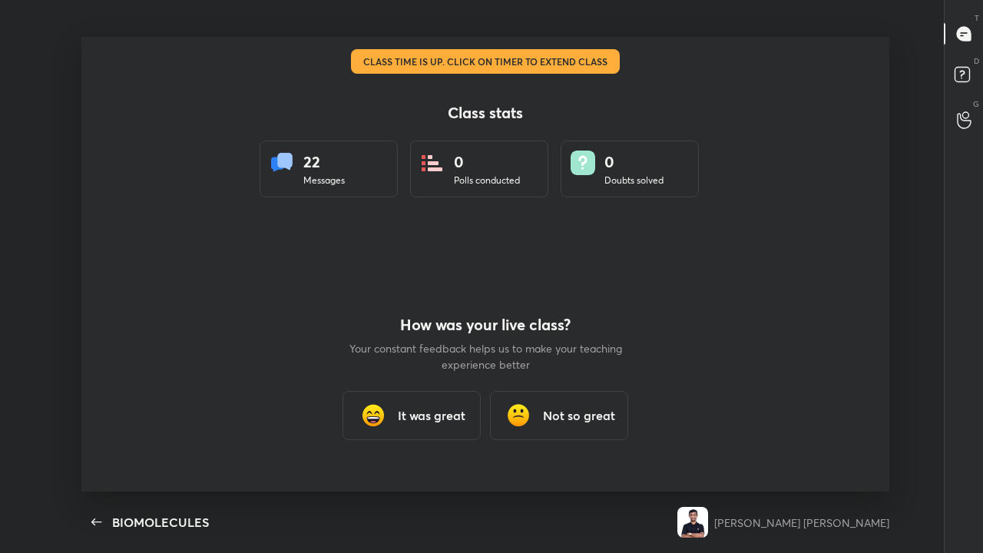
scroll to position [454, 970]
click at [100, 428] on icon "button" at bounding box center [97, 522] width 18 height 18
click at [413, 417] on h3 "It was great" at bounding box center [432, 415] width 68 height 18
